Goal: Task Accomplishment & Management: Complete application form

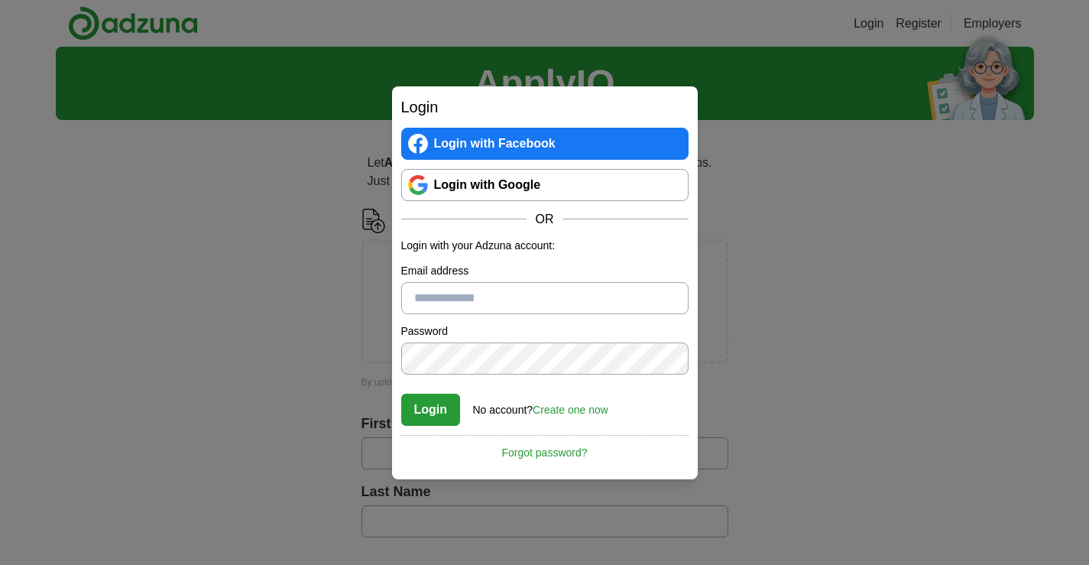
click at [449, 191] on link "Login with Google" at bounding box center [544, 185] width 287 height 32
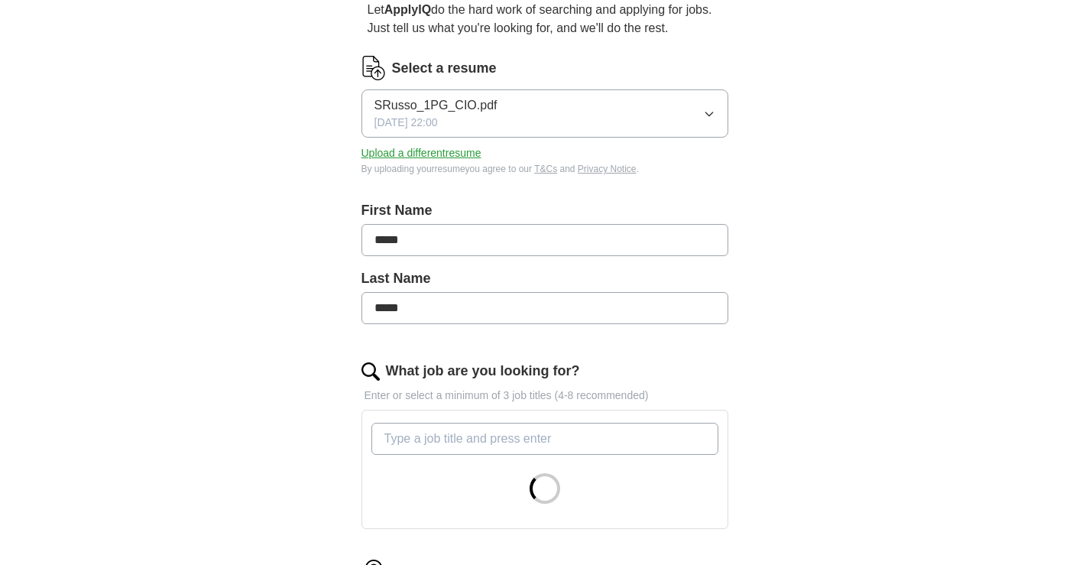
click at [624, 122] on button "SRusso_1PG_CIO.pdf 05/25/2025, 22:00" at bounding box center [544, 113] width 367 height 48
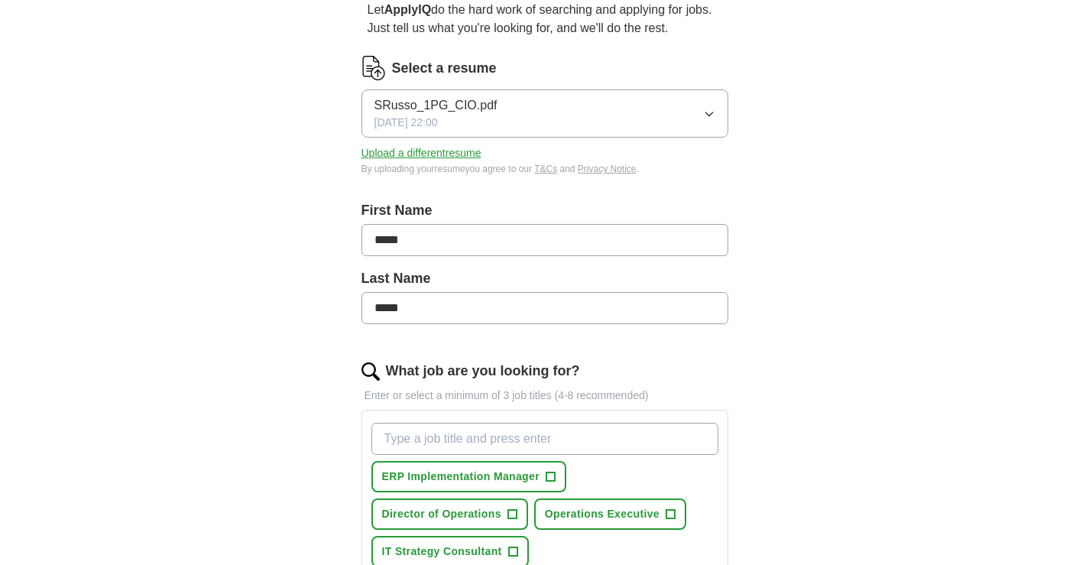
click at [285, 110] on div "ApplyIQ Let ApplyIQ do the hard work of searching and applying for jobs. Just t…" at bounding box center [545, 477] width 978 height 1167
click at [381, 153] on button "Upload a different resume" at bounding box center [421, 153] width 120 height 16
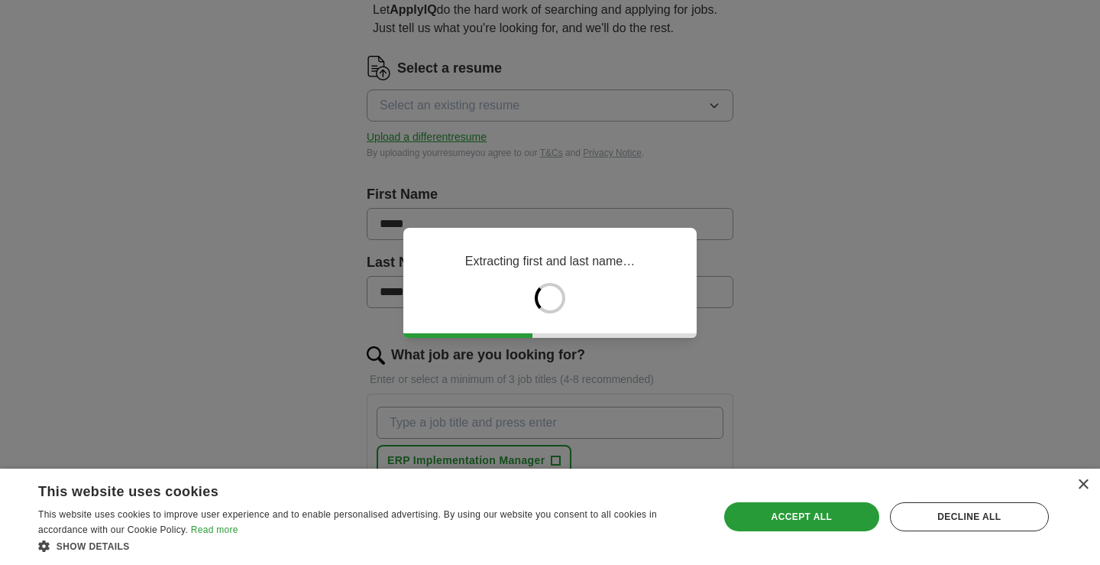
click at [1088, 486] on div "× This website uses cookies This website uses cookies to improve user experienc…" at bounding box center [550, 516] width 1100 height 96
click at [814, 513] on div "Accept all" at bounding box center [801, 516] width 155 height 29
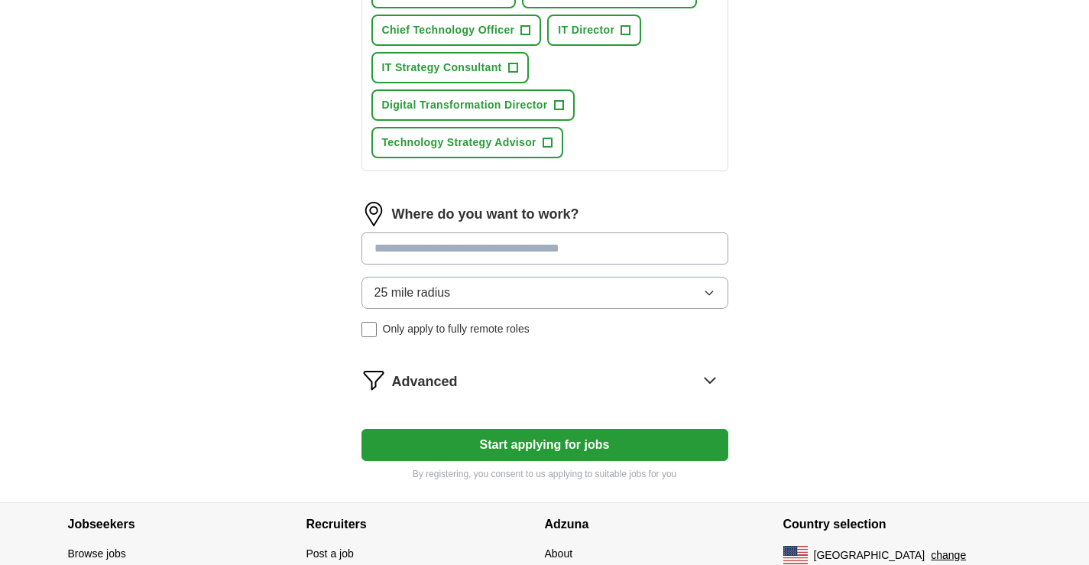
scroll to position [764, 0]
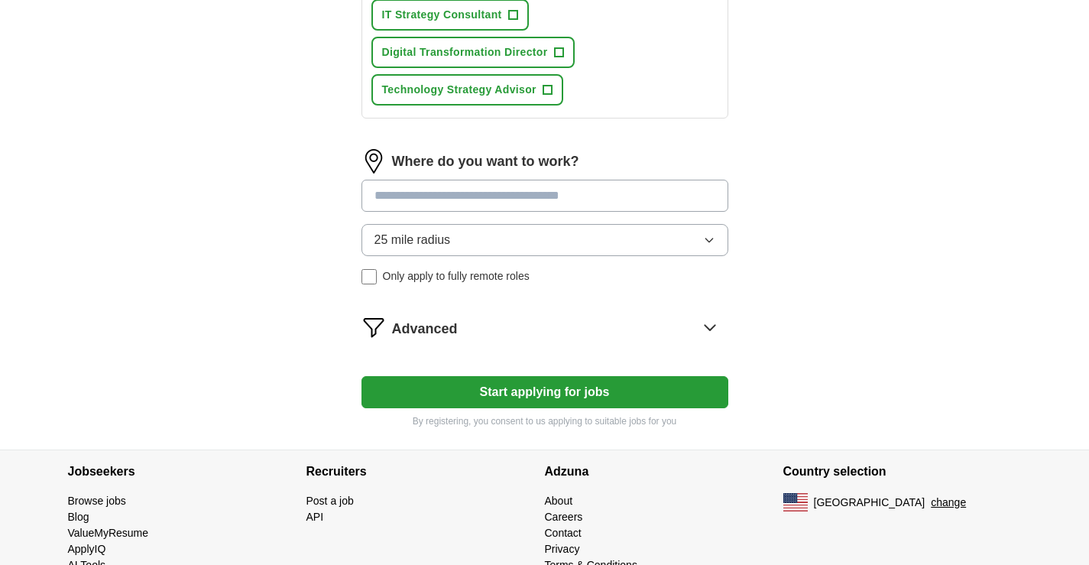
click at [455, 244] on button "25 mile radius" at bounding box center [544, 240] width 367 height 32
click at [403, 241] on span "25 mile radius" at bounding box center [412, 240] width 76 height 18
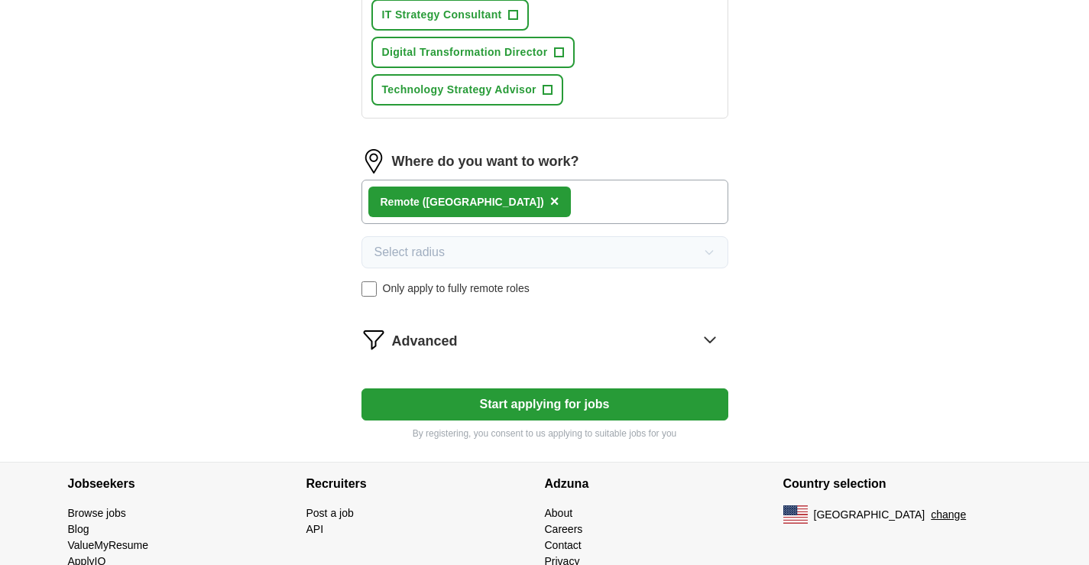
click at [539, 403] on button "Start applying for jobs" at bounding box center [544, 404] width 367 height 32
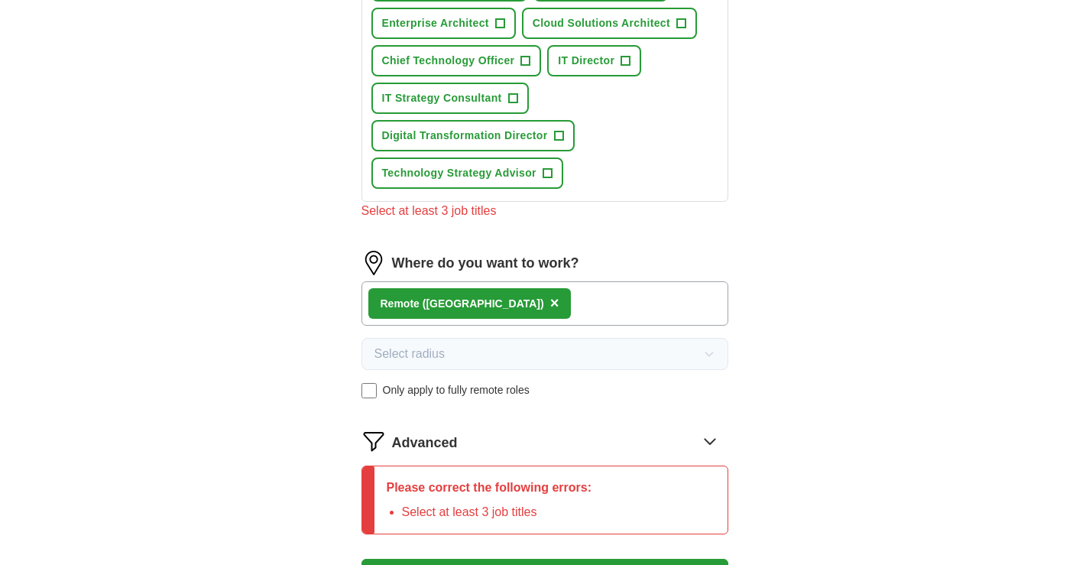
scroll to position [535, 0]
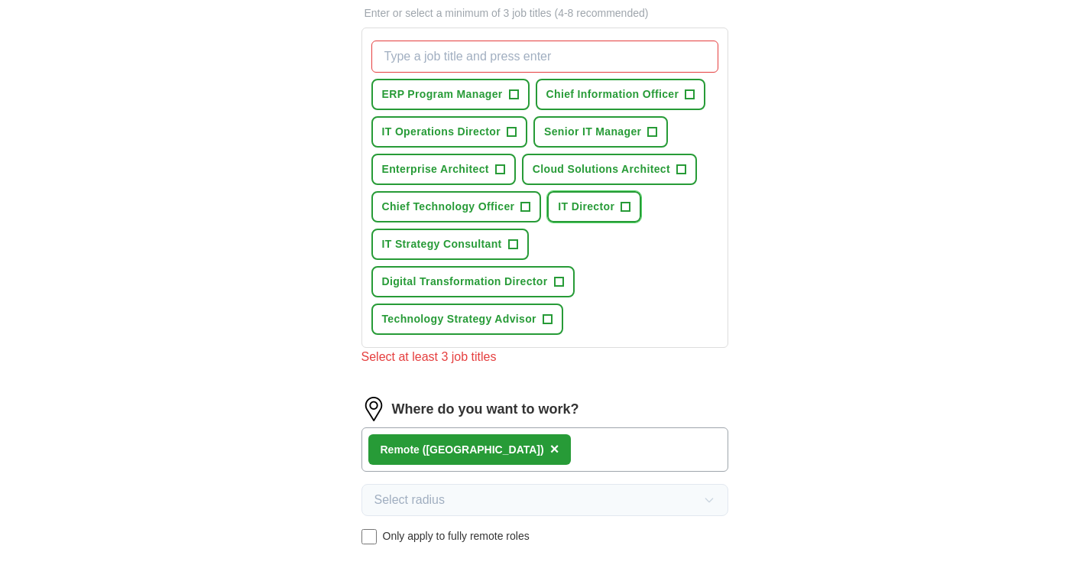
click at [576, 206] on span "IT Director" at bounding box center [586, 207] width 57 height 16
click at [604, 96] on span "Chief Information Officer" at bounding box center [612, 94] width 133 height 16
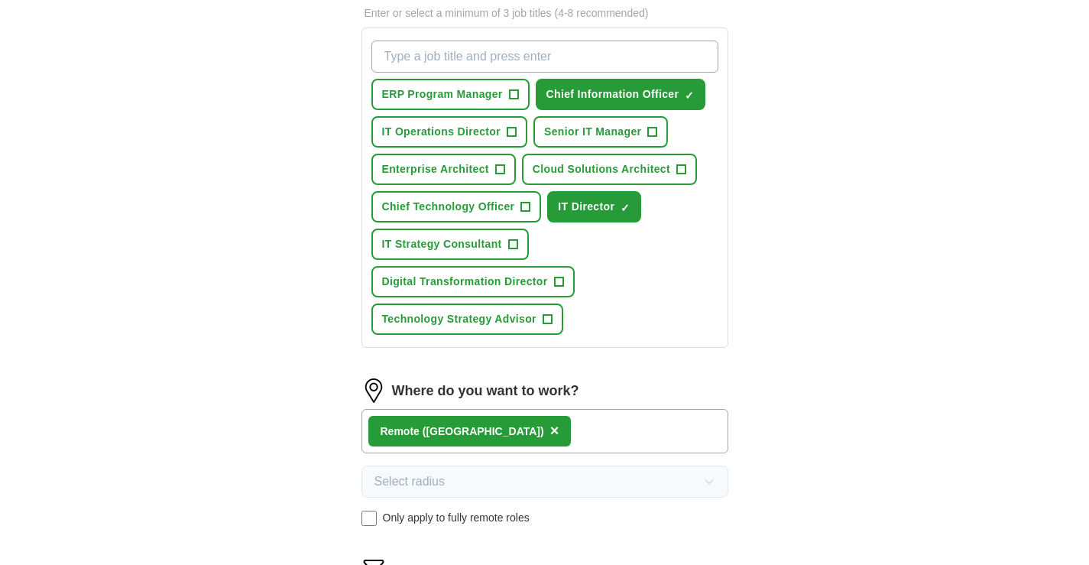
click at [441, 53] on input "What job are you looking for?" at bounding box center [544, 56] width 347 height 32
type input "director of it"
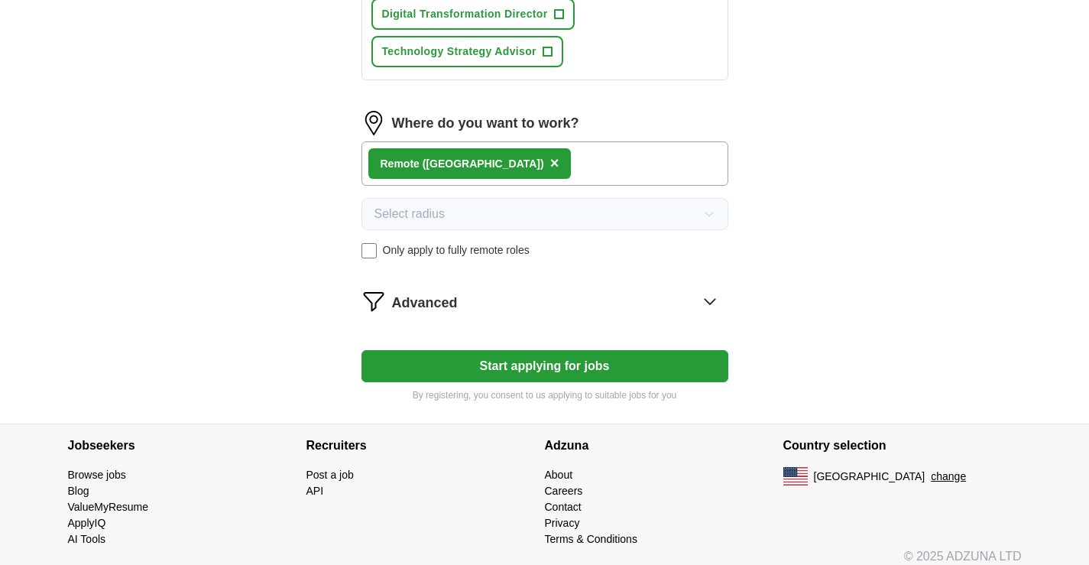
scroll to position [841, 0]
click at [594, 368] on button "Start applying for jobs" at bounding box center [544, 365] width 367 height 32
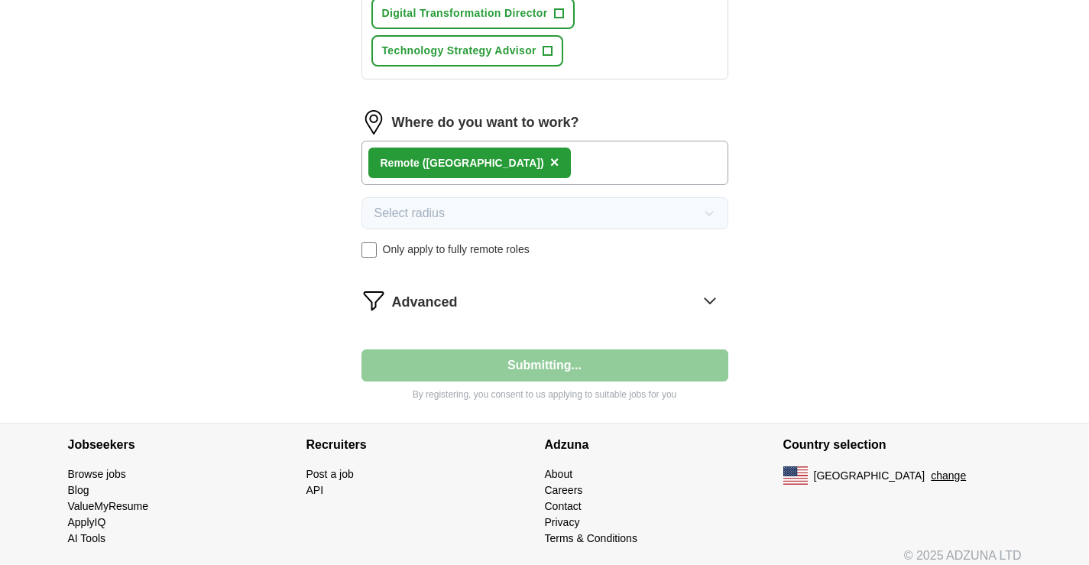
select select "**"
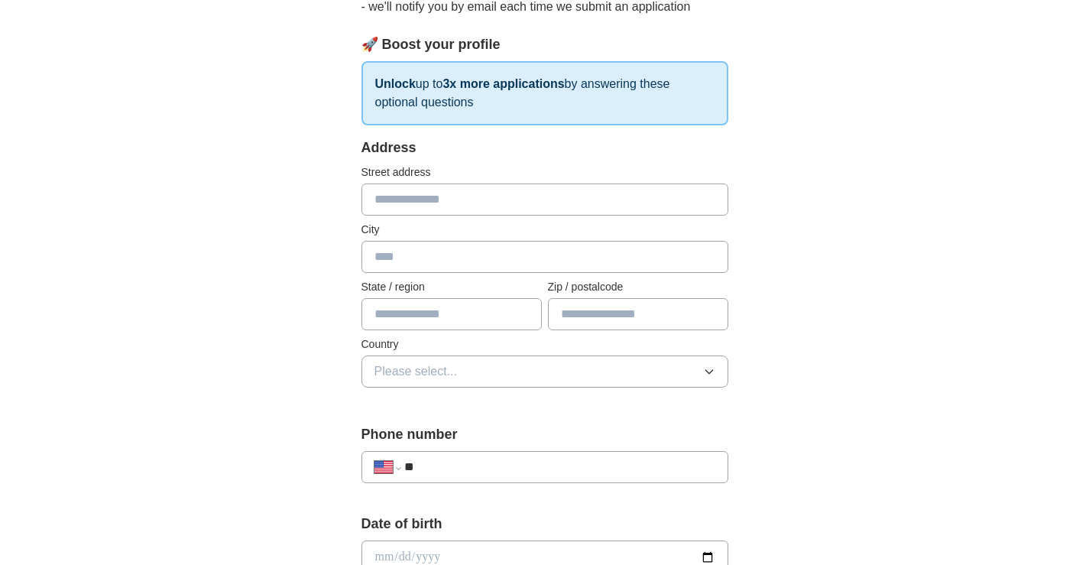
scroll to position [229, 0]
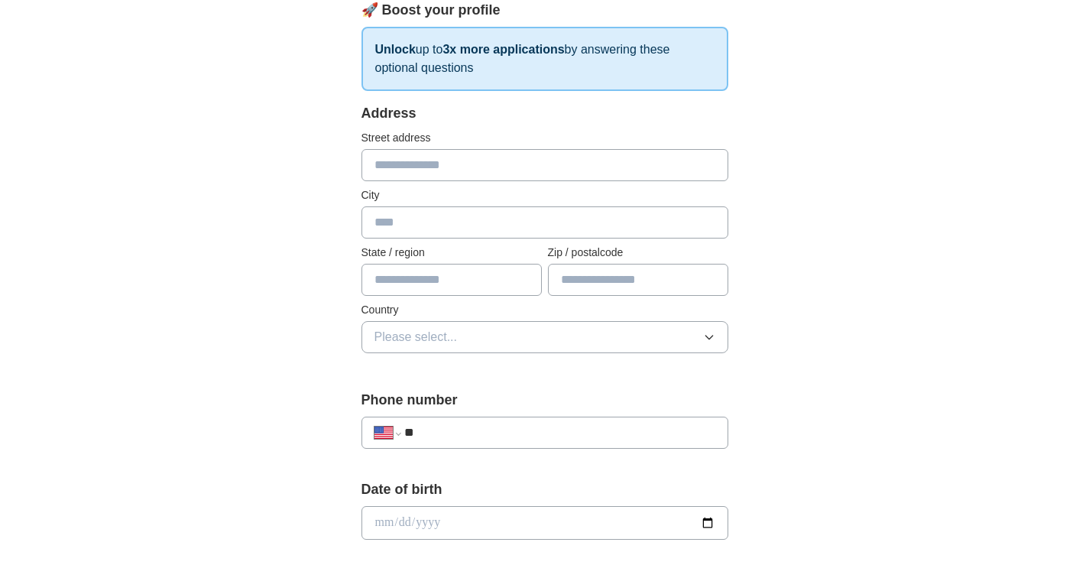
click at [394, 163] on input "text" at bounding box center [544, 165] width 367 height 32
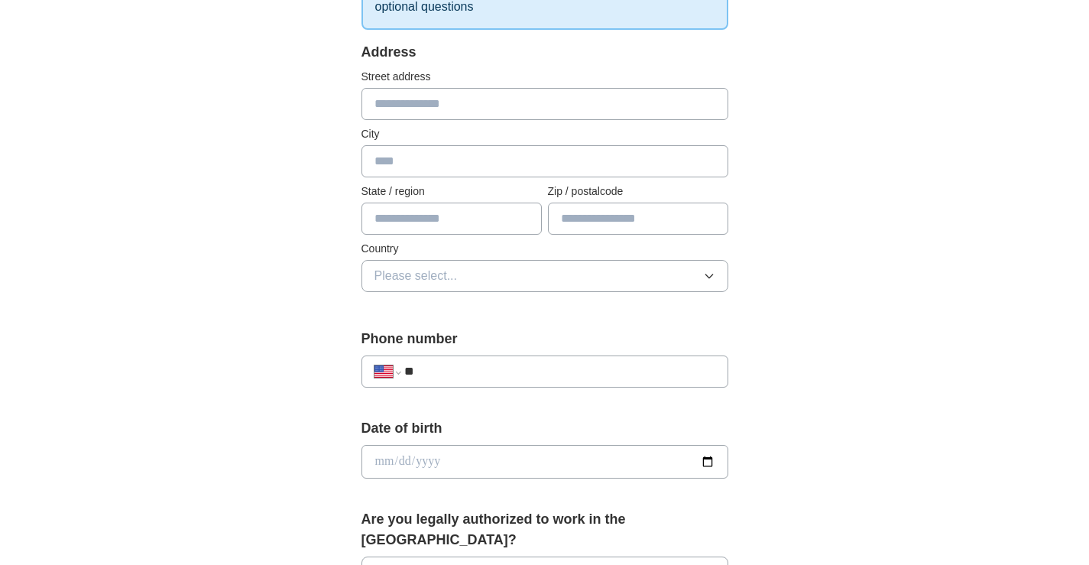
scroll to position [306, 0]
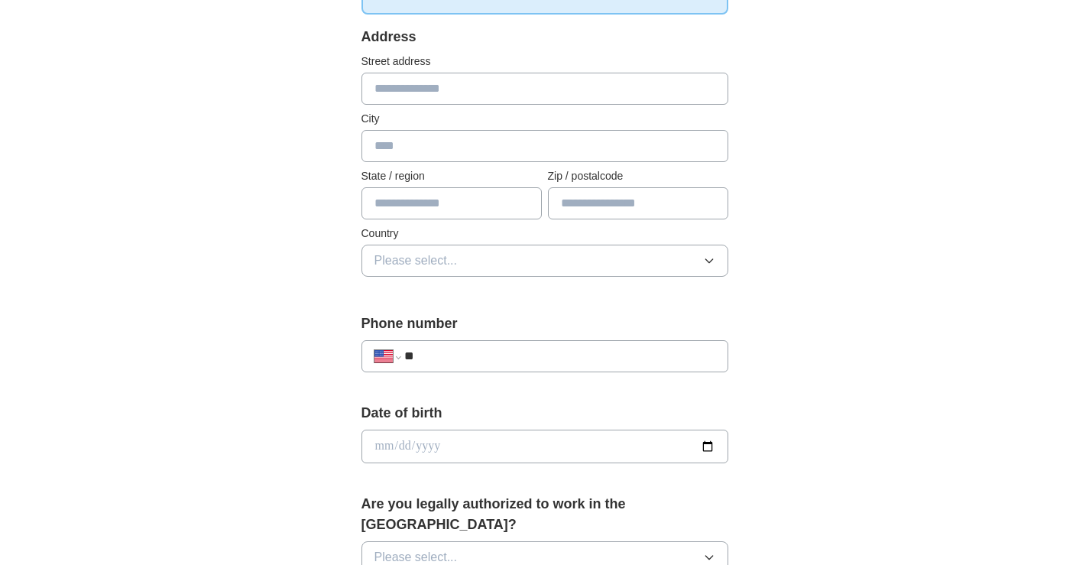
click at [407, 79] on input "text" at bounding box center [544, 89] width 367 height 32
type input "**********"
type input "*********"
type input "**"
type input "*****"
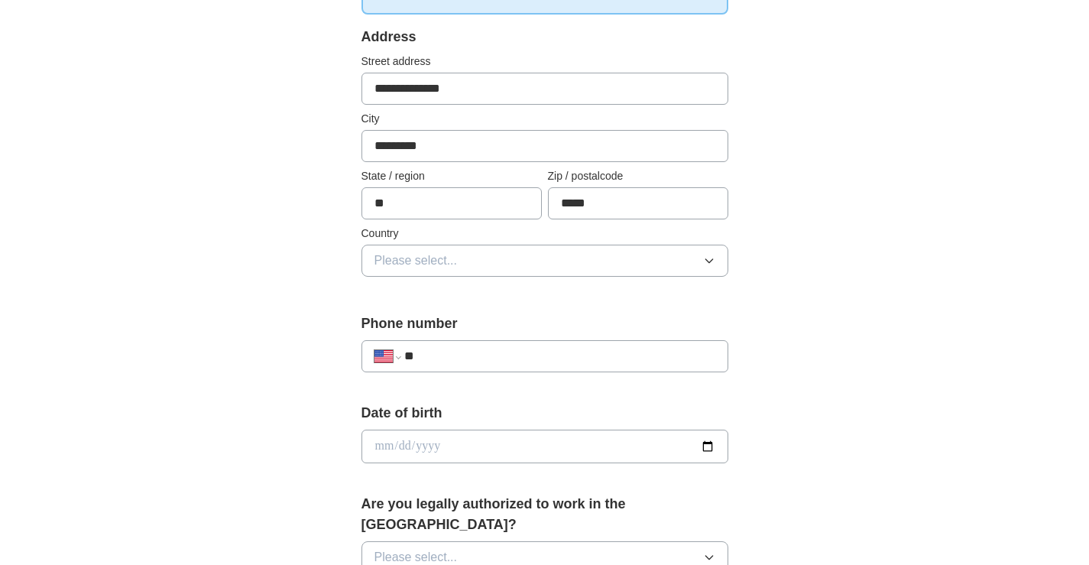
click at [610, 247] on button "Please select..." at bounding box center [544, 261] width 367 height 32
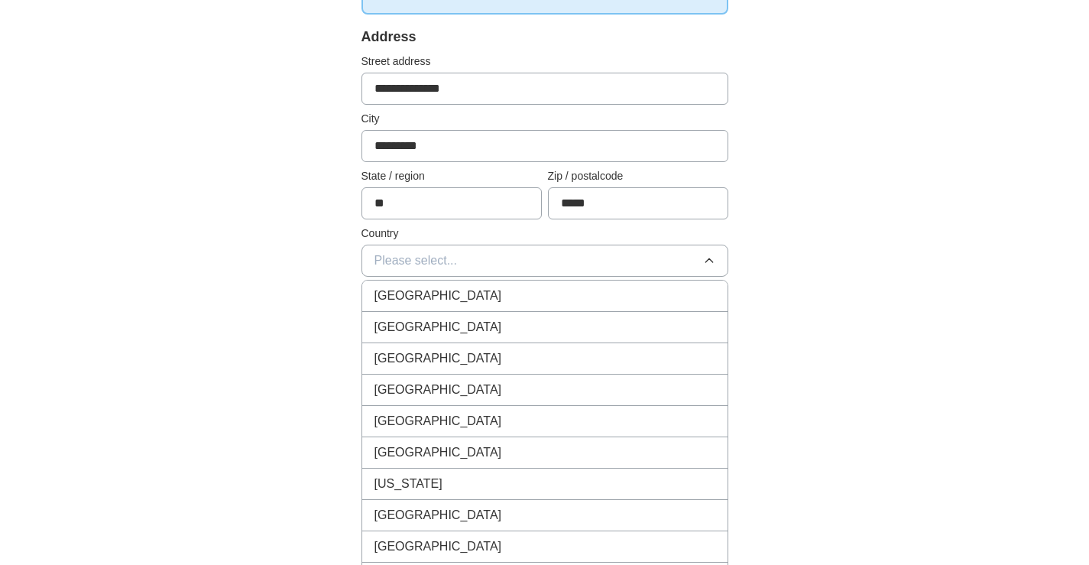
click at [431, 322] on span "United States" at bounding box center [438, 327] width 128 height 18
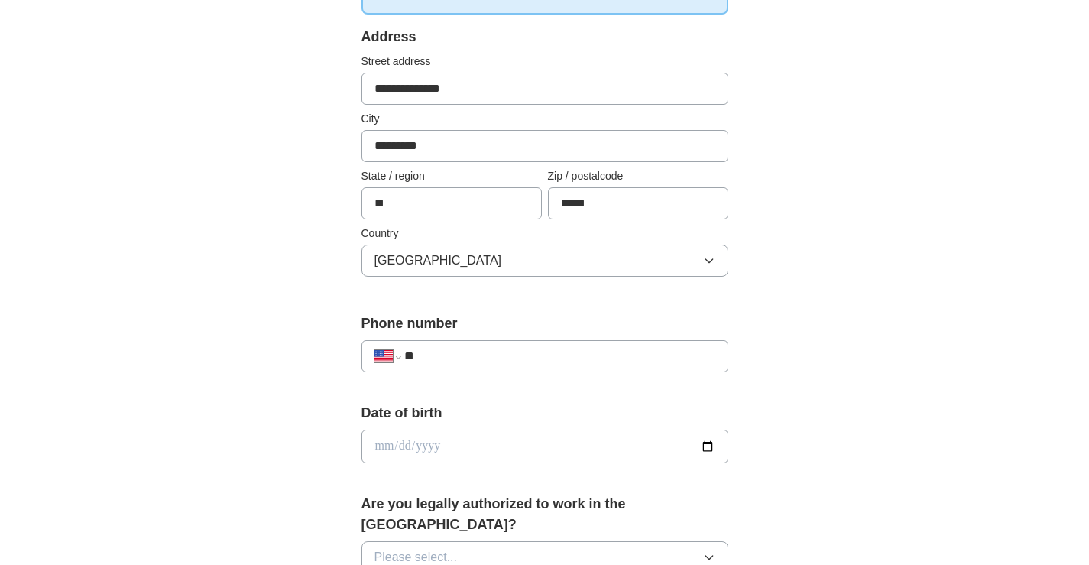
click at [465, 355] on input "**" at bounding box center [559, 356] width 310 height 18
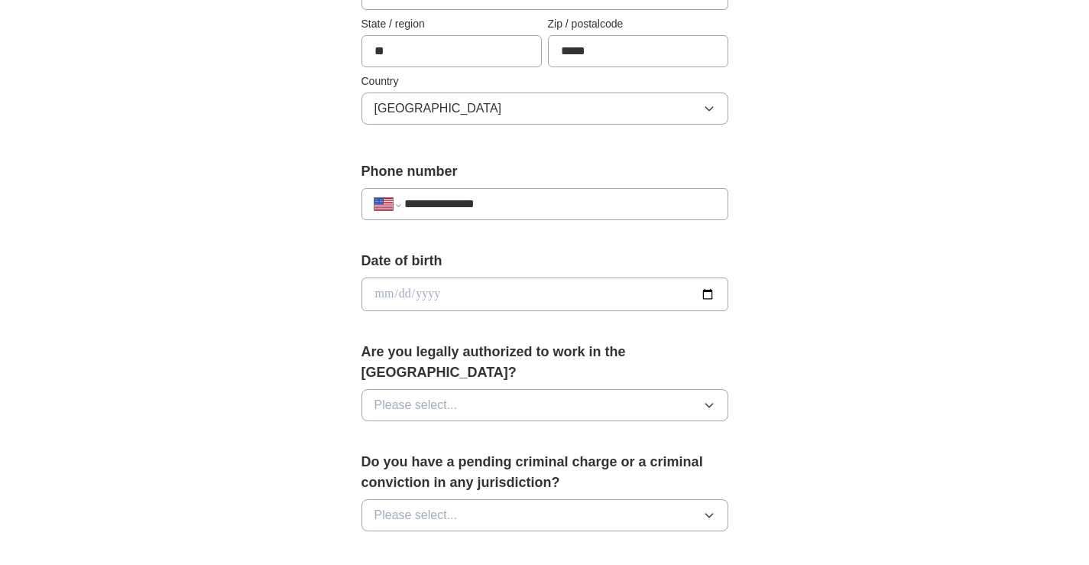
scroll to position [458, 0]
type input "**********"
click at [384, 296] on input "date" at bounding box center [544, 294] width 367 height 34
type input "**********"
click at [396, 395] on span "Please select..." at bounding box center [415, 404] width 83 height 18
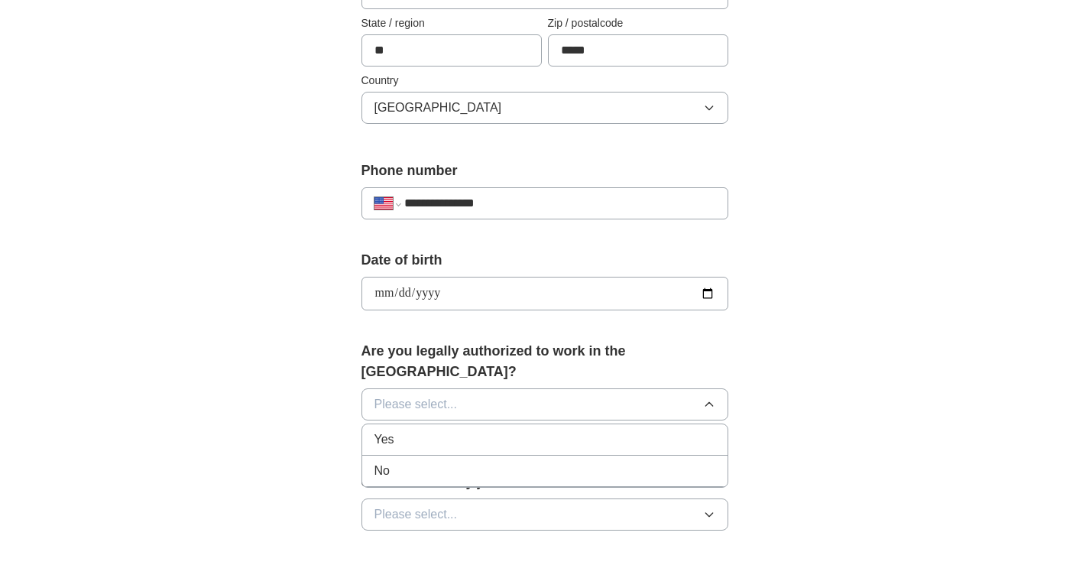
click at [405, 430] on div "Yes" at bounding box center [544, 439] width 341 height 18
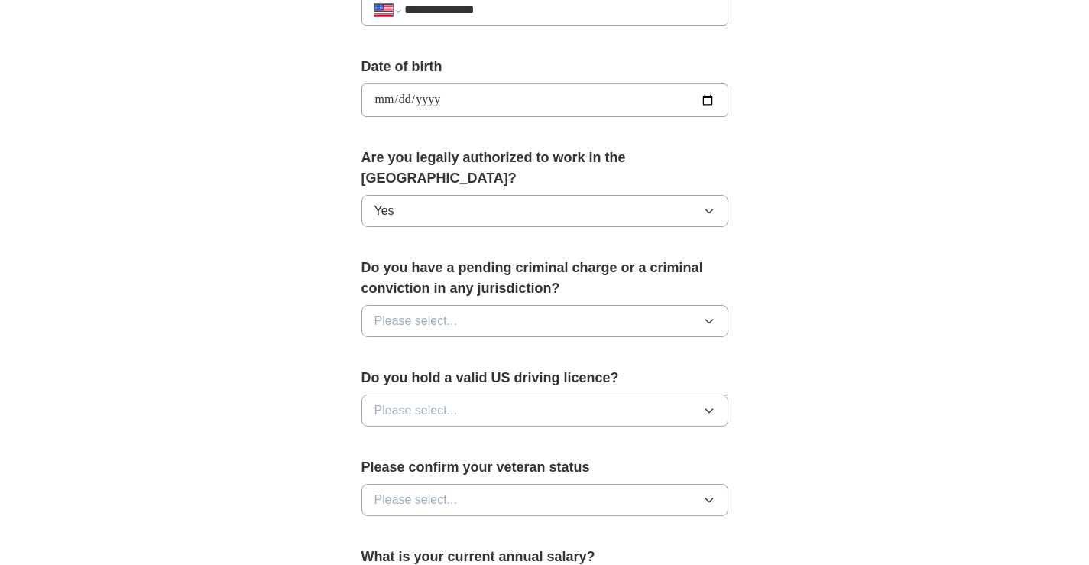
scroll to position [688, 0]
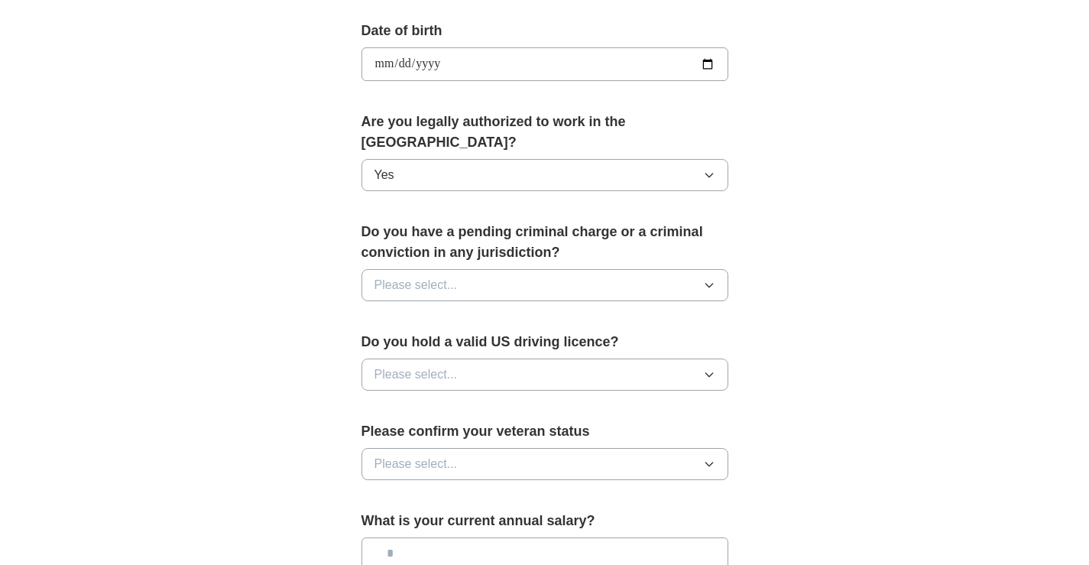
click at [429, 276] on span "Please select..." at bounding box center [415, 285] width 83 height 18
click at [276, 294] on div "**********" at bounding box center [545, 54] width 978 height 1391
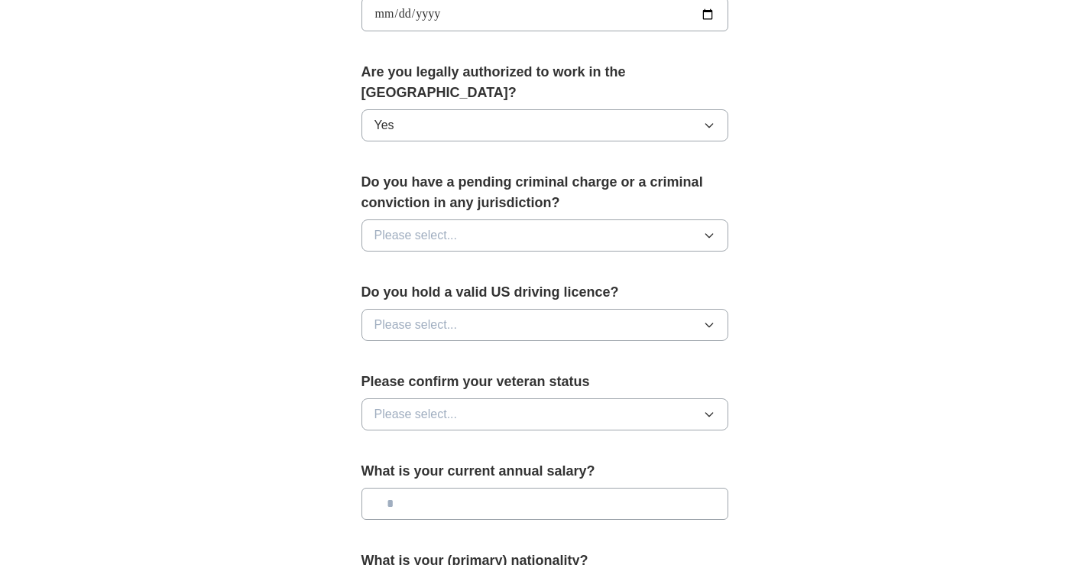
scroll to position [764, 0]
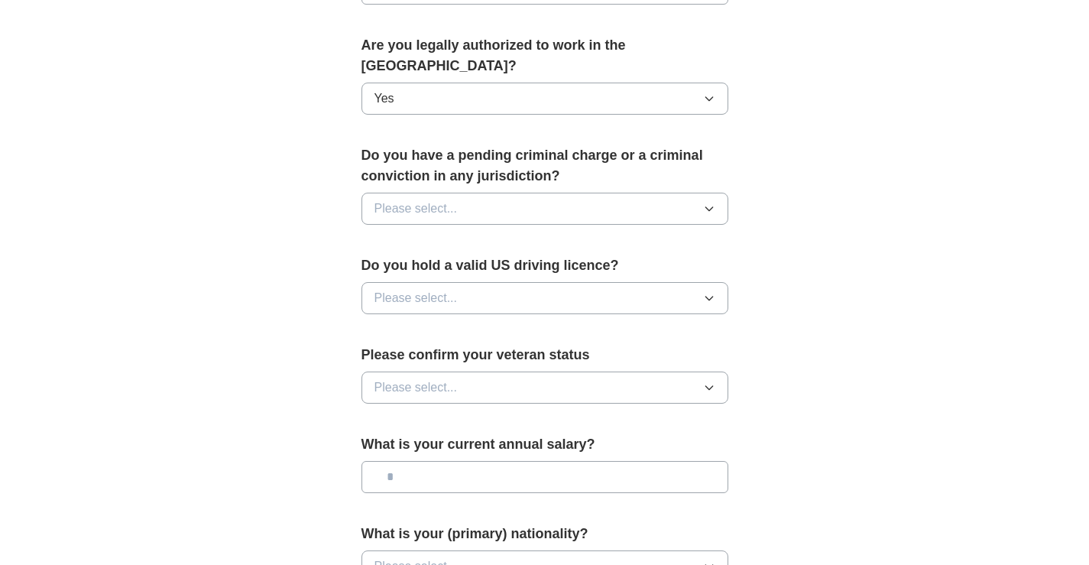
click at [391, 261] on div "Do you hold a valid US driving licence? Please select..." at bounding box center [544, 290] width 367 height 71
click at [391, 289] on span "Please select..." at bounding box center [415, 298] width 83 height 18
click at [397, 324] on div "Yes" at bounding box center [544, 333] width 341 height 18
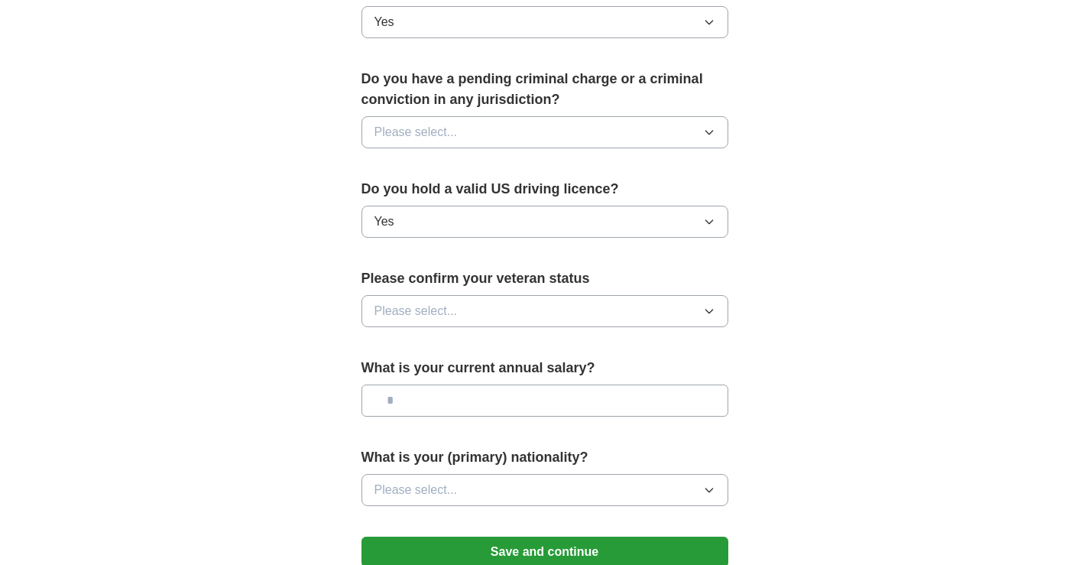
click at [413, 295] on button "Please select..." at bounding box center [544, 311] width 367 height 32
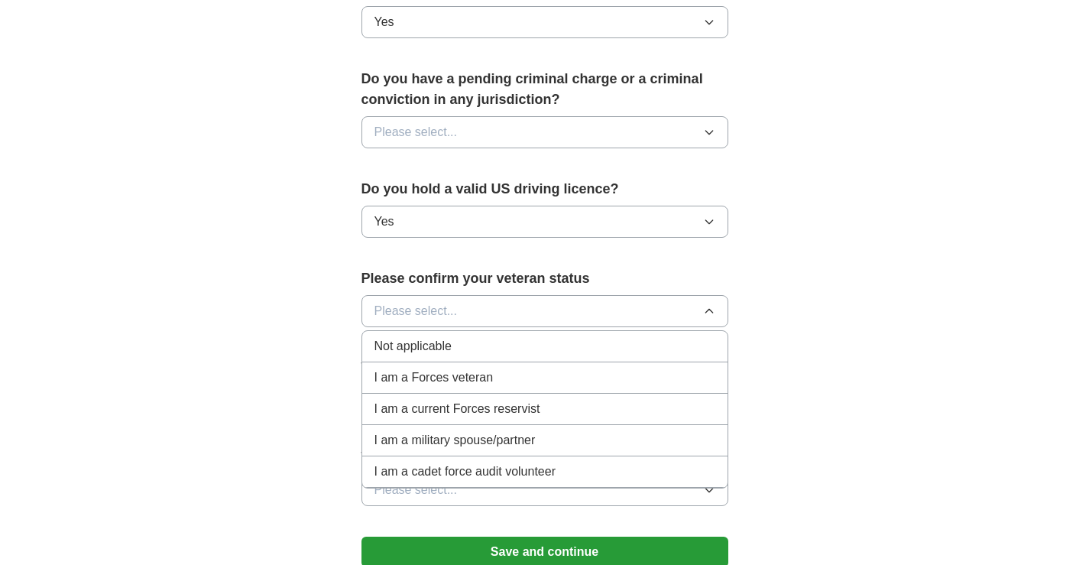
scroll to position [917, 0]
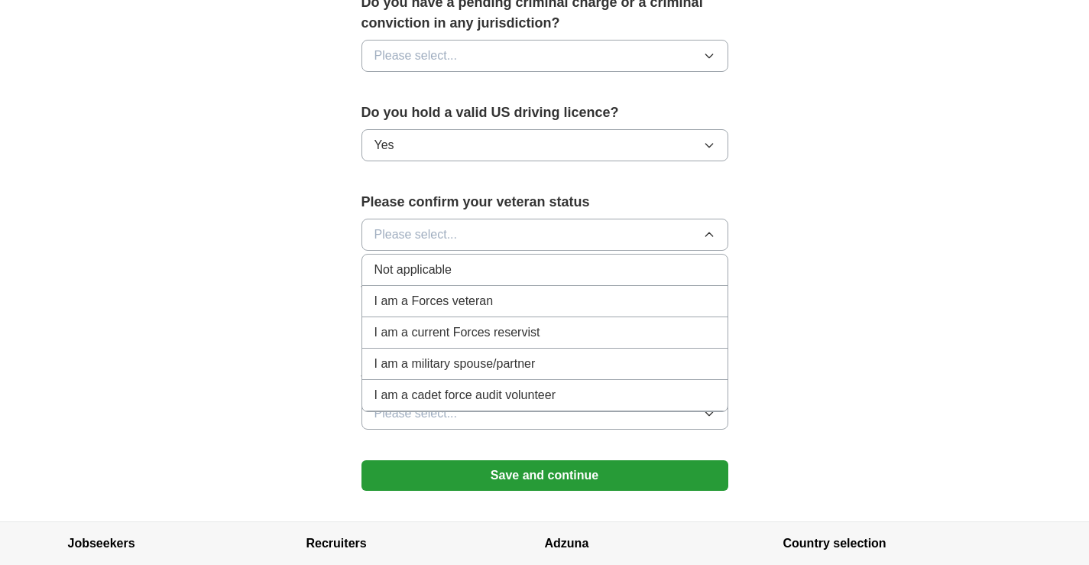
click at [397, 254] on li "Not applicable" at bounding box center [544, 269] width 365 height 31
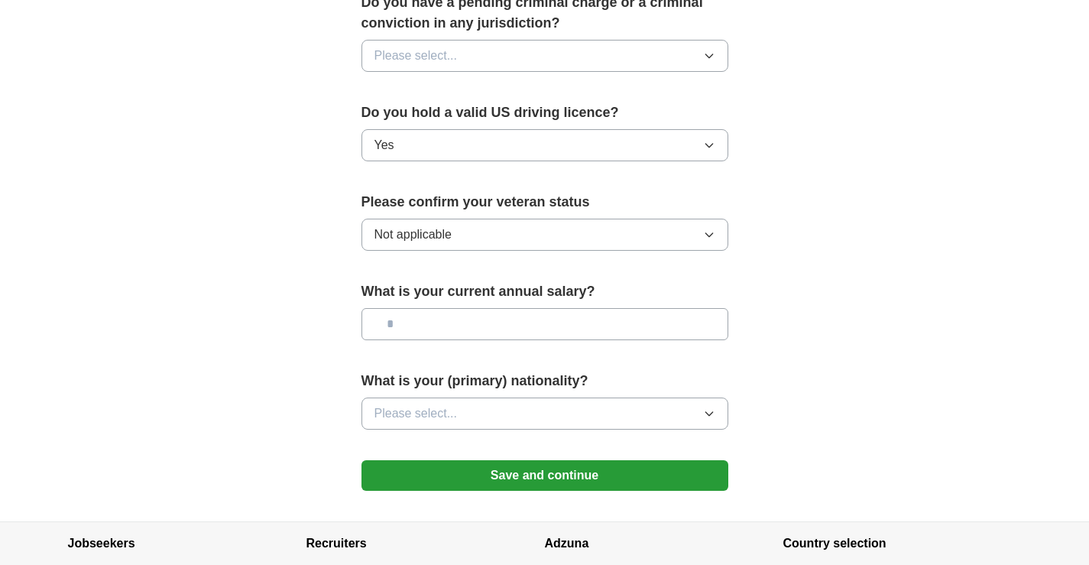
click at [400, 308] on input "text" at bounding box center [544, 324] width 367 height 32
click at [424, 404] on span "Please select..." at bounding box center [415, 413] width 83 height 18
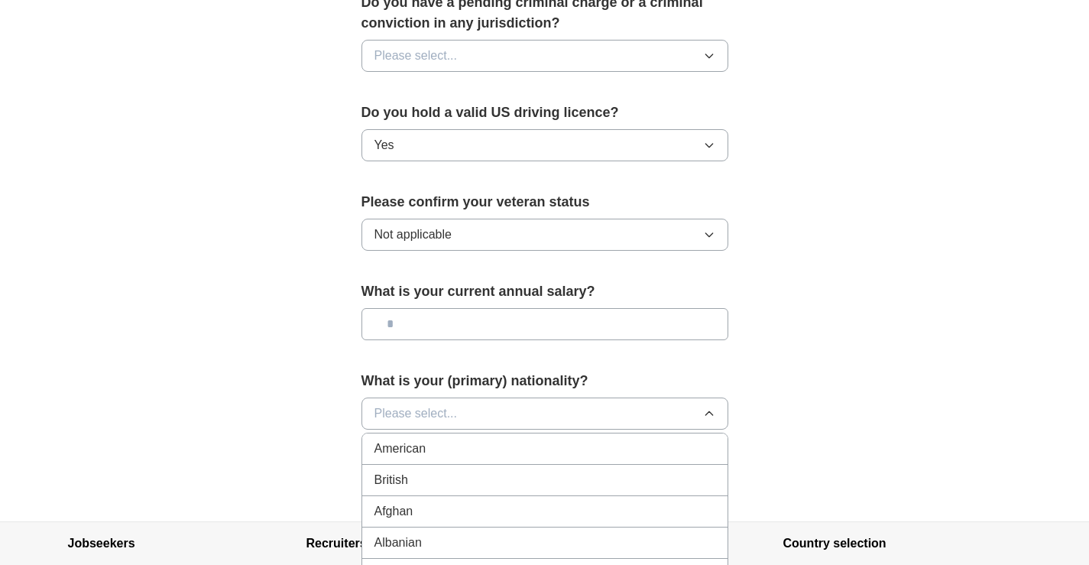
click at [410, 439] on span "American" at bounding box center [400, 448] width 52 height 18
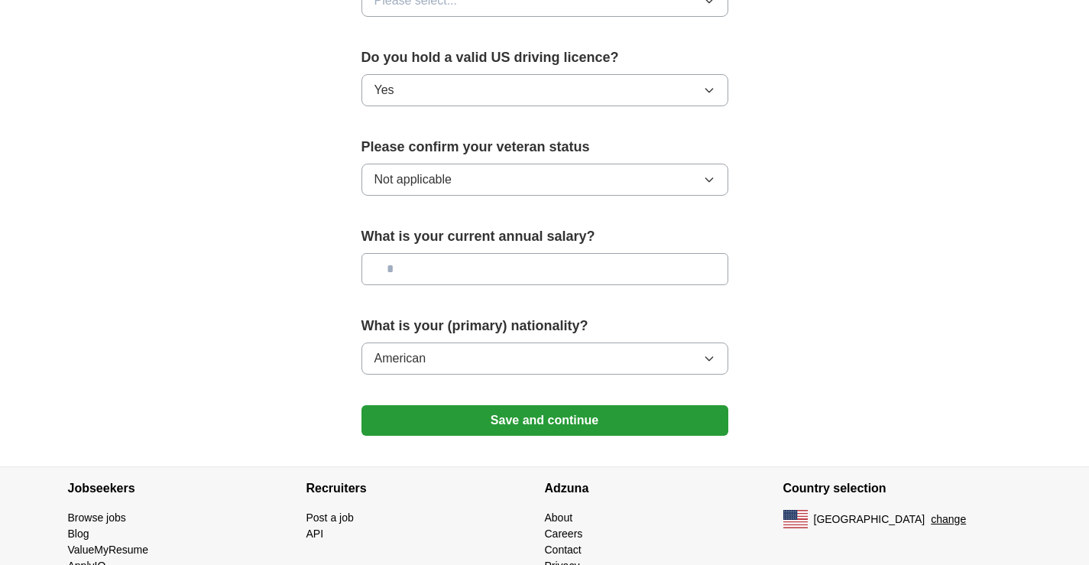
scroll to position [1007, 0]
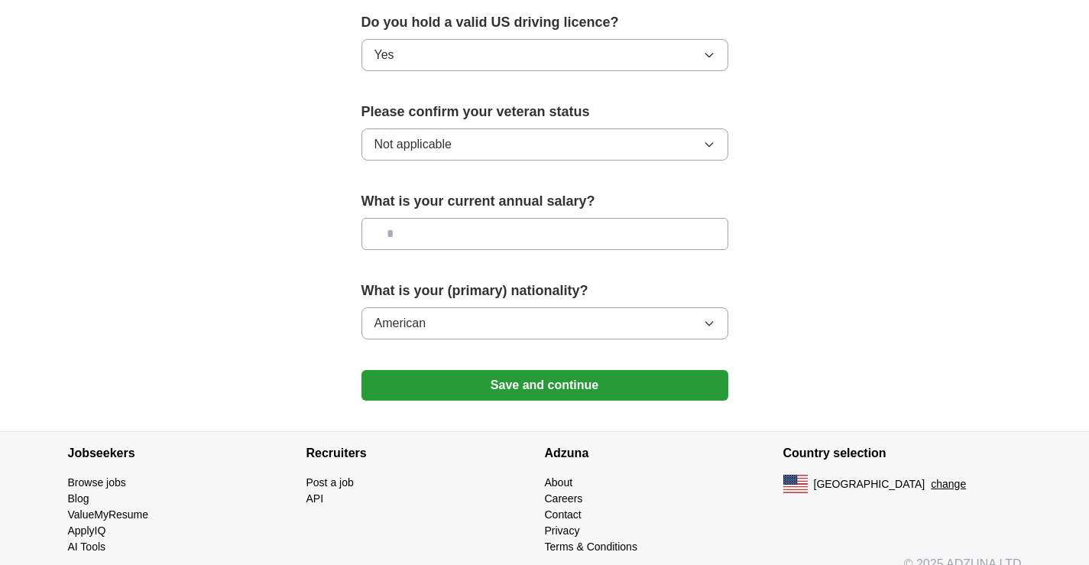
click at [487, 370] on button "Save and continue" at bounding box center [544, 385] width 367 height 31
